Goal: Complete application form

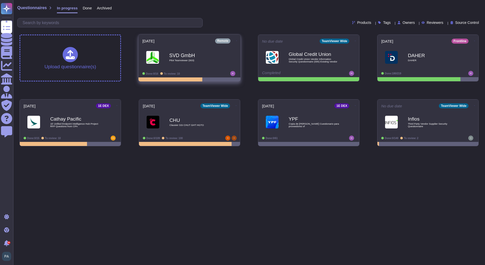
click at [188, 57] on b "SVD GmbH" at bounding box center [194, 55] width 51 height 5
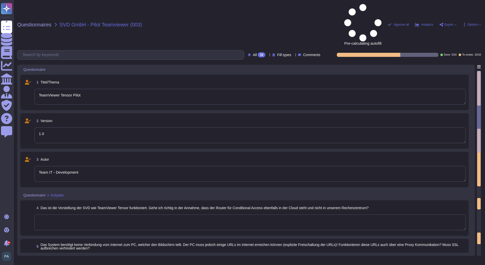
type textarea "TeamViewer Tensor Pilot"
type textarea "1.0"
type textarea "Team IT - Development"
type textarea "Ja, es gibt eine gemeinsame Baseline-Härtung und eine "System Hardening Policy"…"
type textarea "Was genau ist gemeint mit nicht gew\u00fcnschter Kommunikation? Können Sie das …"
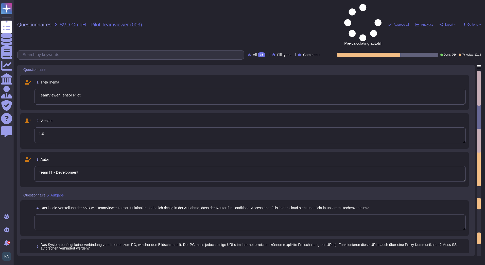
type textarea "Redundanz ist in die Systeminfrastruktur eingebaut, die die Rechenzentrumsdiens…"
